Goal: Task Accomplishment & Management: Use online tool/utility

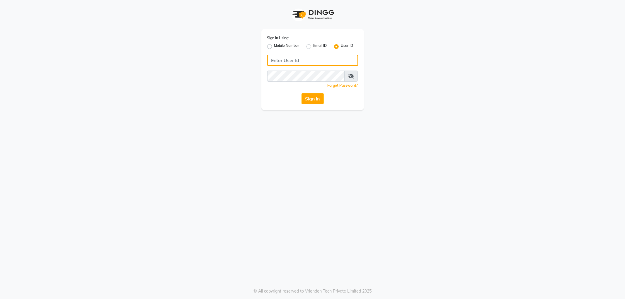
type input "E1814-01"
click at [308, 95] on button "Sign In" at bounding box center [313, 98] width 22 height 11
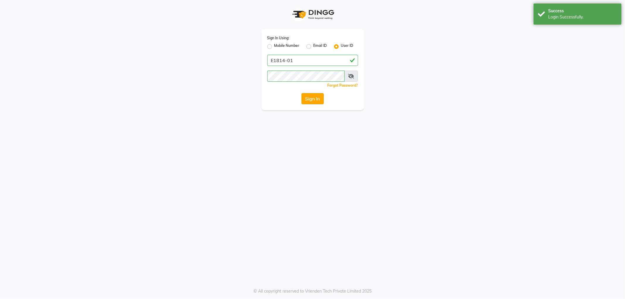
select select "service"
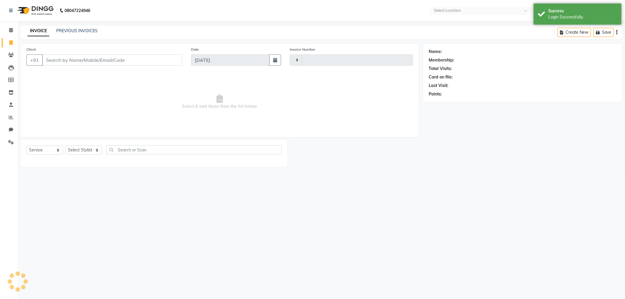
type input "5177"
select select "4385"
